Goal: Task Accomplishment & Management: Use online tool/utility

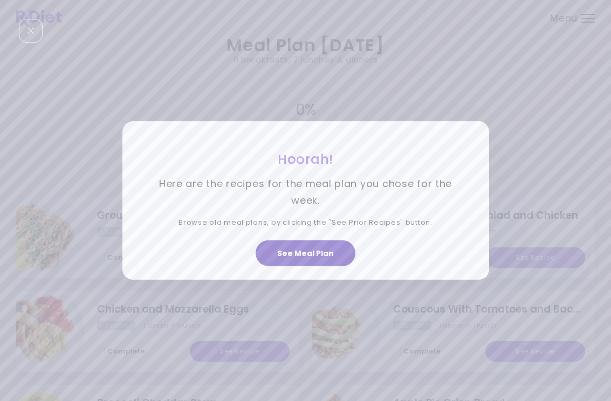
click at [316, 250] on button "See Meal Plan" at bounding box center [305, 253] width 100 height 26
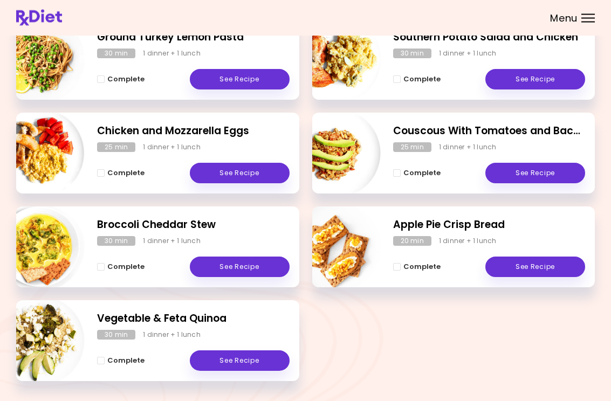
scroll to position [178, 0]
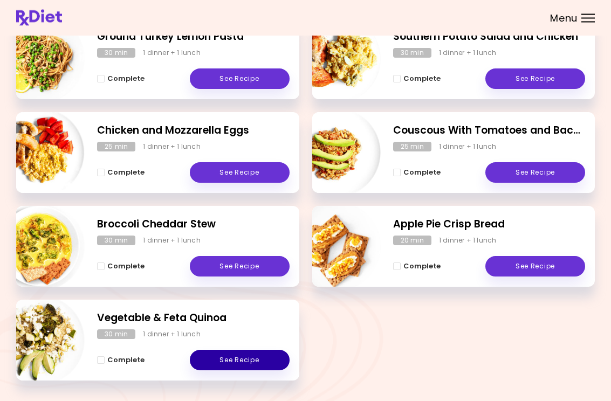
click at [247, 360] on link "See Recipe" at bounding box center [240, 360] width 100 height 20
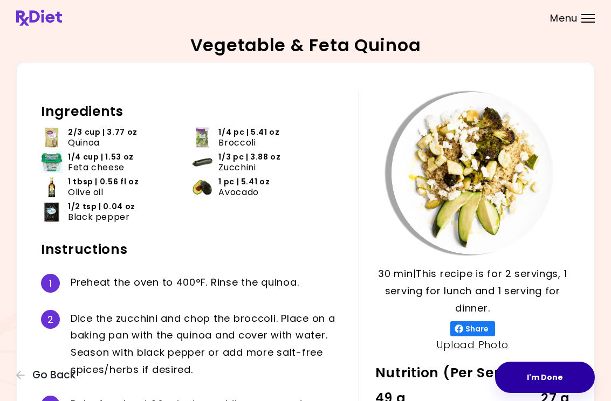
click at [400, 379] on button "I'm Done" at bounding box center [545, 377] width 100 height 31
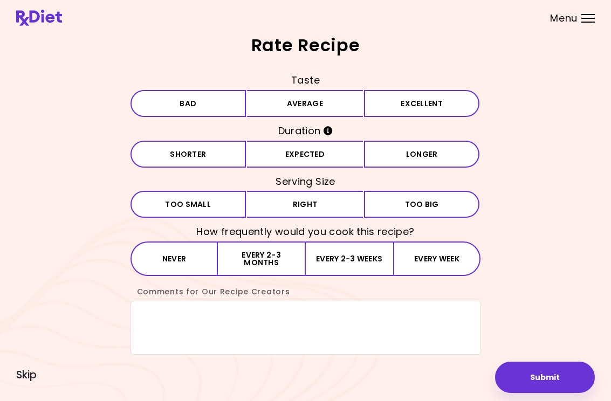
click at [326, 106] on button "Average" at bounding box center [305, 103] width 116 height 27
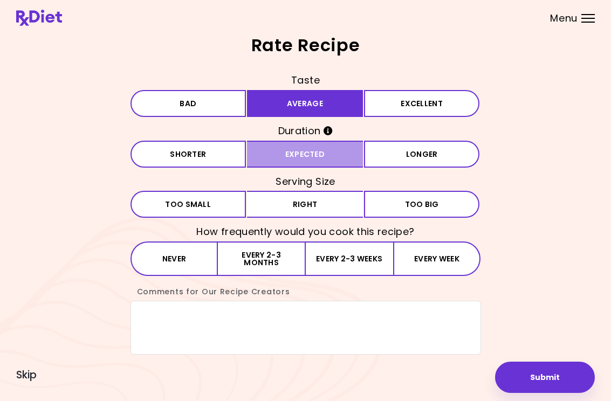
click at [302, 157] on button "Expected" at bounding box center [305, 154] width 116 height 27
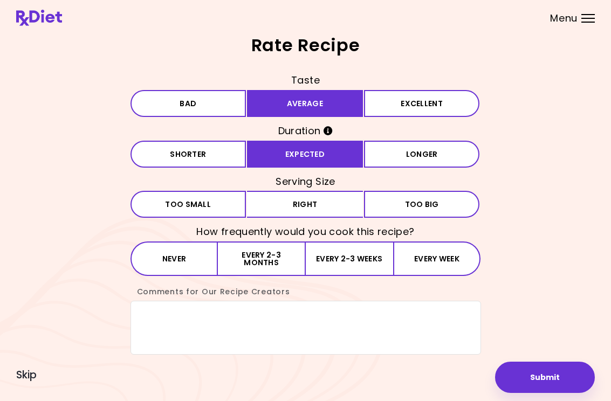
click at [309, 211] on button "Right" at bounding box center [305, 204] width 116 height 27
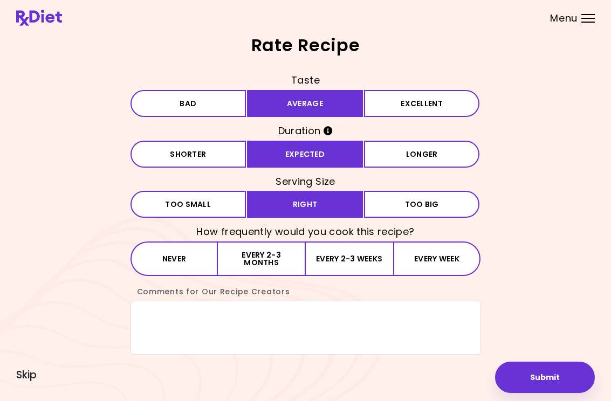
click at [337, 265] on button "Every 2-3 weeks" at bounding box center [349, 258] width 87 height 34
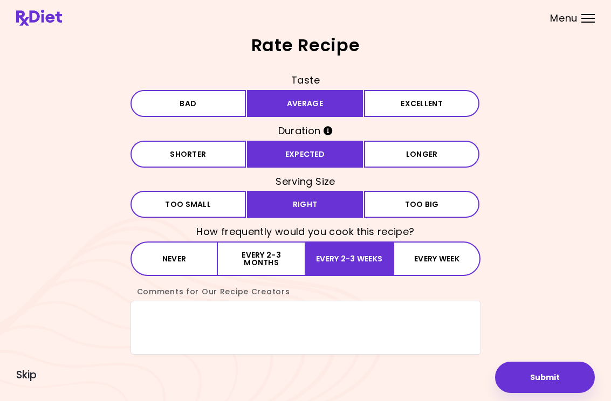
click at [266, 265] on button "Every 2-3 months" at bounding box center [261, 258] width 87 height 34
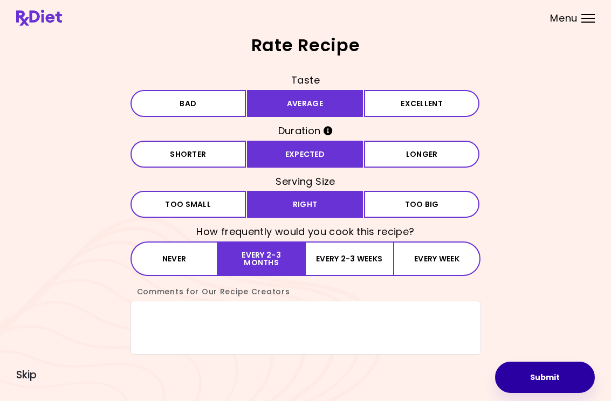
click at [400, 378] on button "Submit" at bounding box center [545, 377] width 100 height 31
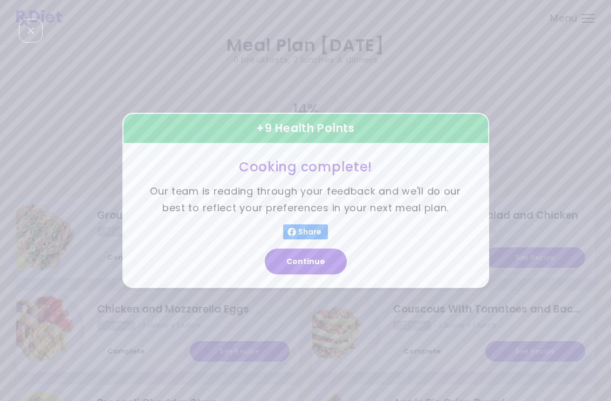
click at [316, 265] on button "Continue" at bounding box center [306, 262] width 82 height 26
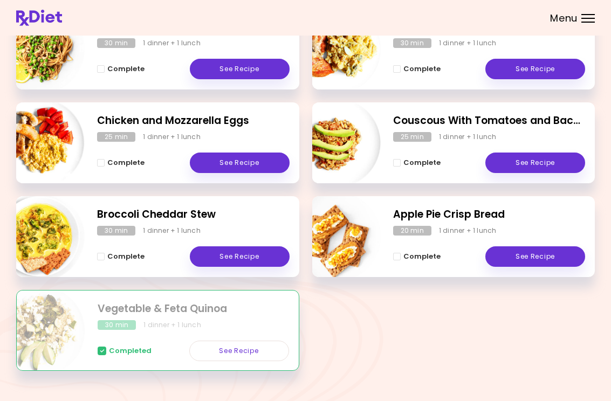
scroll to position [207, 0]
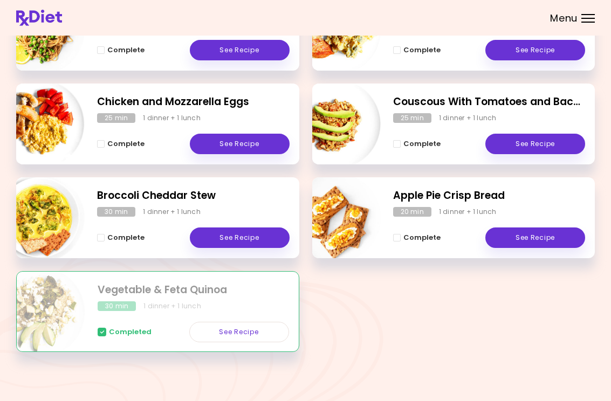
click at [400, 238] on link "See Recipe" at bounding box center [535, 237] width 100 height 20
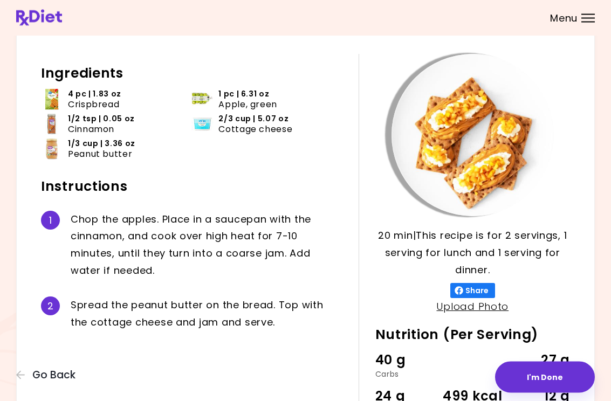
scroll to position [146, 0]
